Goal: Find specific fact: Find specific fact

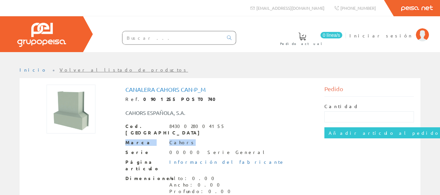
drag, startPoint x: 207, startPoint y: 128, endPoint x: 186, endPoint y: 131, distance: 20.5
click at [186, 131] on div "Cod. Barras 8430028004155 Marca Cahors Serie 00000 Serie General Página artícul…" at bounding box center [219, 173] width 189 height 101
click at [208, 121] on div "Canalera Cahors Can-p_m Ref. 0901255 POST0740 CAHORS ESPAÑOLA, S.A. Cod. Barras…" at bounding box center [219, 154] width 189 height 137
click at [203, 123] on div "Cod. Barras 8430028004155" at bounding box center [219, 129] width 189 height 13
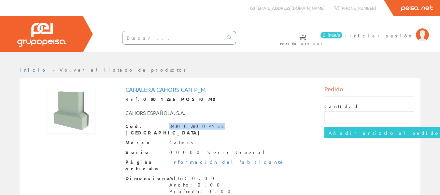
drag, startPoint x: 203, startPoint y: 123, endPoint x: 169, endPoint y: 123, distance: 33.9
click at [169, 123] on div "Cod. Barras 8430028004155" at bounding box center [219, 129] width 189 height 13
copy div "8430028004155"
